Goal: Information Seeking & Learning: Check status

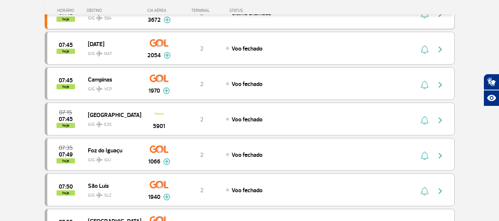
scroll to position [406, 0]
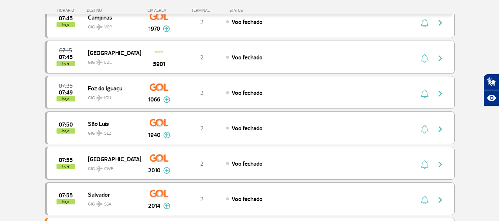
click at [304, 73] on div "07:35 07:32 hoje Belo Horizonte GIG CNF 2042 2 Decolado Parcerias: COPA Airline…" at bounding box center [250, 74] width 410 height 707
drag, startPoint x: 302, startPoint y: 83, endPoint x: 303, endPoint y: 88, distance: 5.2
click at [303, 84] on div "07:35 07:49 hoje Foz do Iguaçu GIG IGU 1066 2 Voo fechado Parcerias: Air France…" at bounding box center [250, 92] width 410 height 33
click at [303, 91] on div "Voo fechado" at bounding box center [307, 93] width 163 height 8
